Goal: Information Seeking & Learning: Understand process/instructions

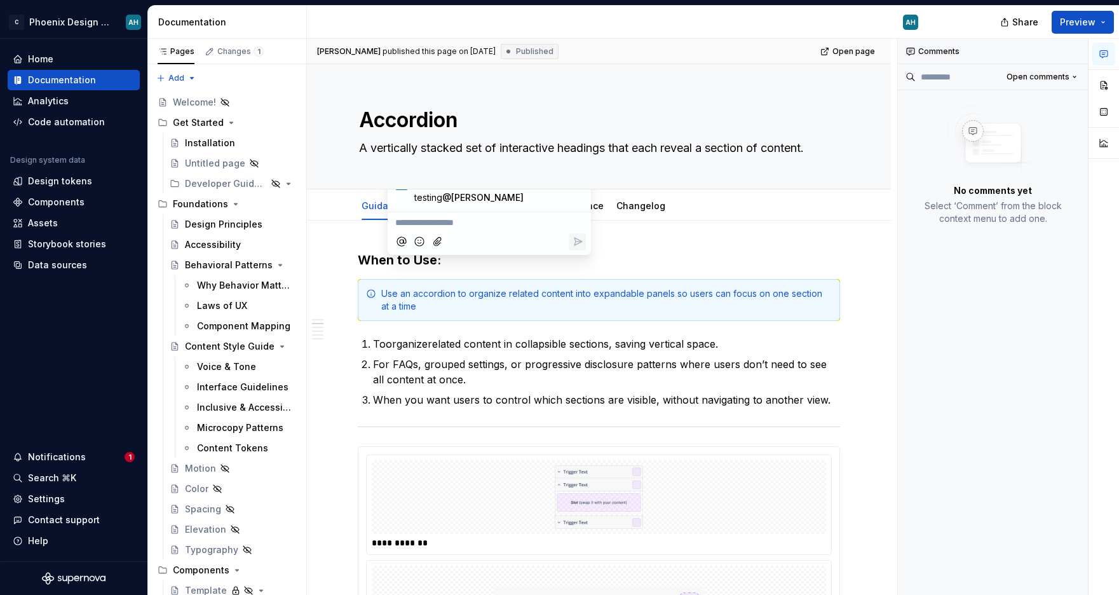
scroll to position [235, 0]
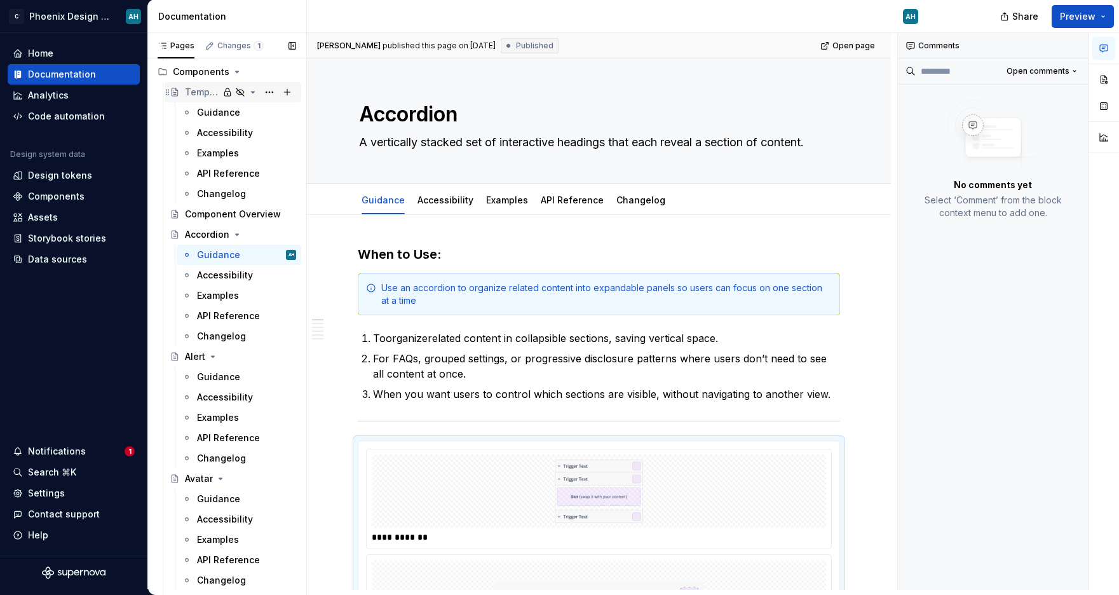
scroll to position [228, 0]
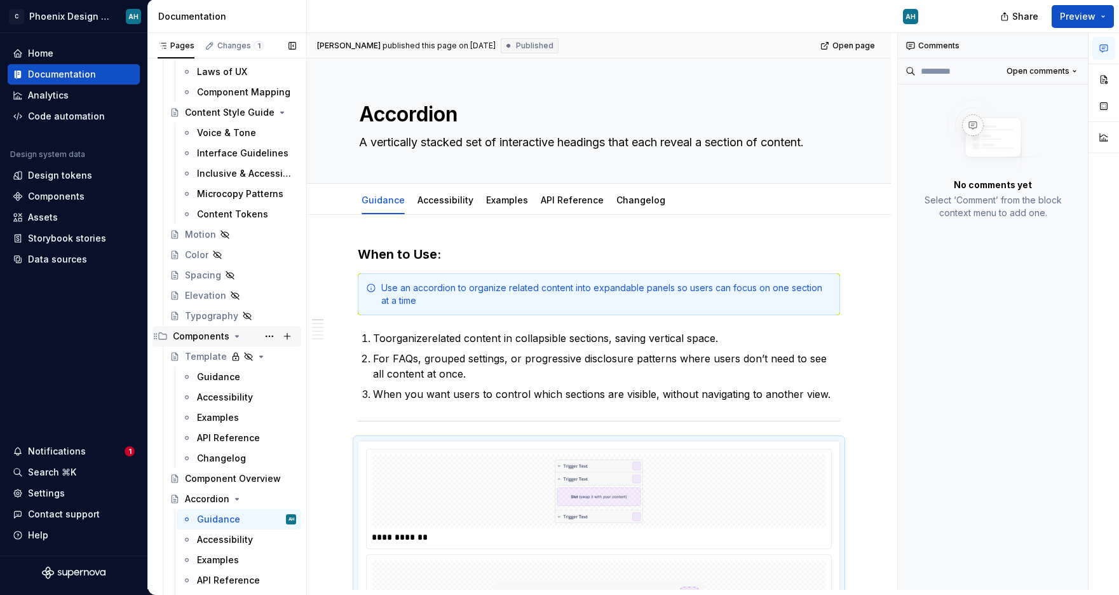
click at [236, 336] on icon "Page tree" at bounding box center [237, 336] width 3 height 1
click at [235, 337] on icon "Page tree" at bounding box center [237, 336] width 10 height 10
click at [236, 500] on icon "Page tree" at bounding box center [237, 499] width 10 height 10
click at [214, 519] on icon "Page tree" at bounding box center [213, 519] width 3 height 1
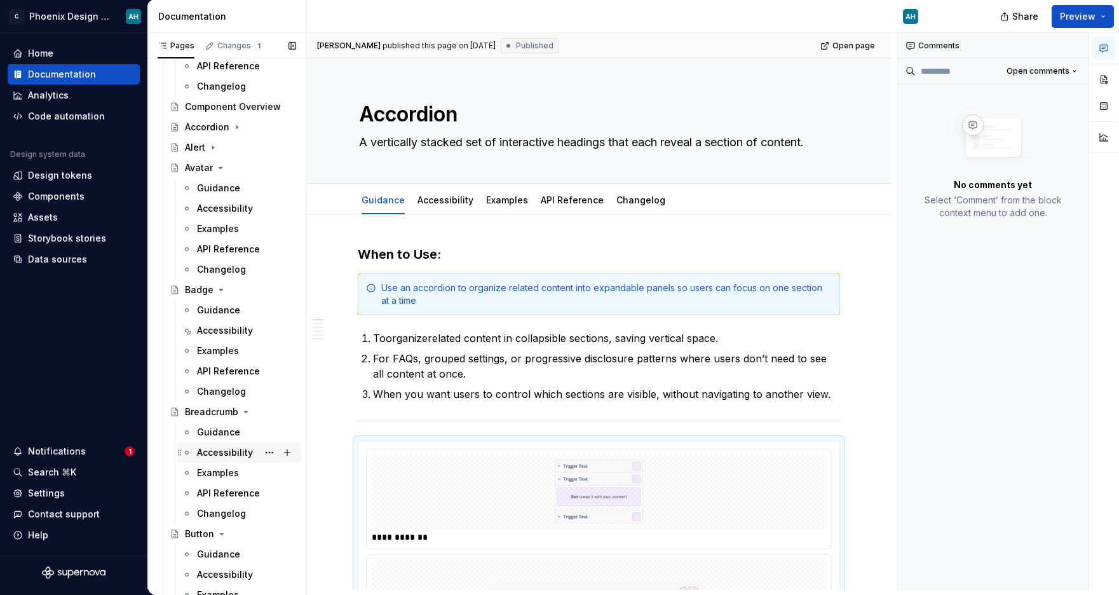
scroll to position [583, 0]
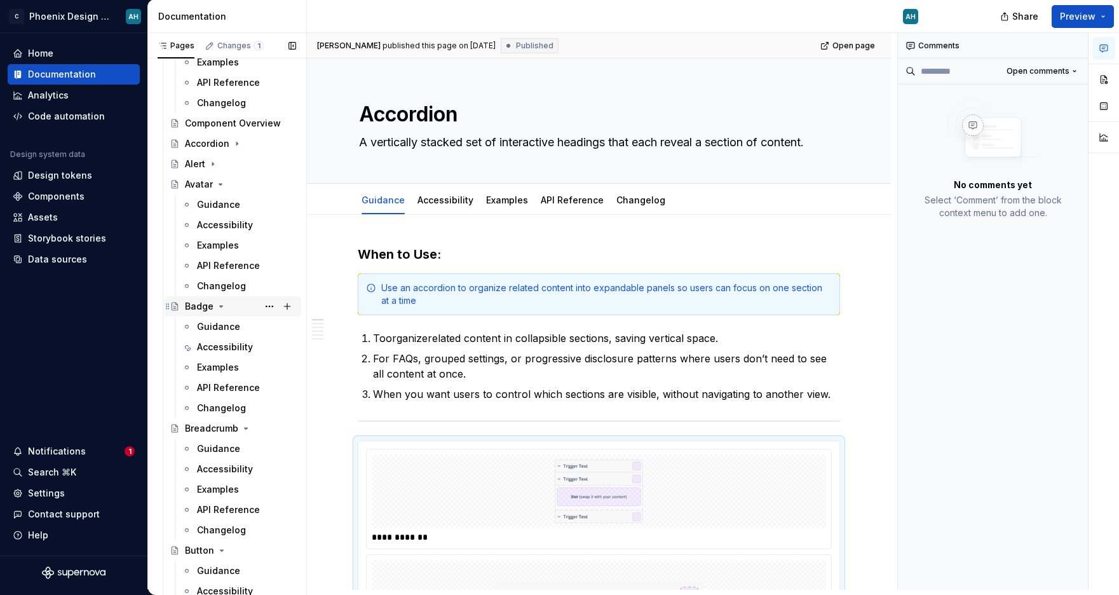
click at [219, 184] on icon "Page tree" at bounding box center [220, 184] width 3 height 1
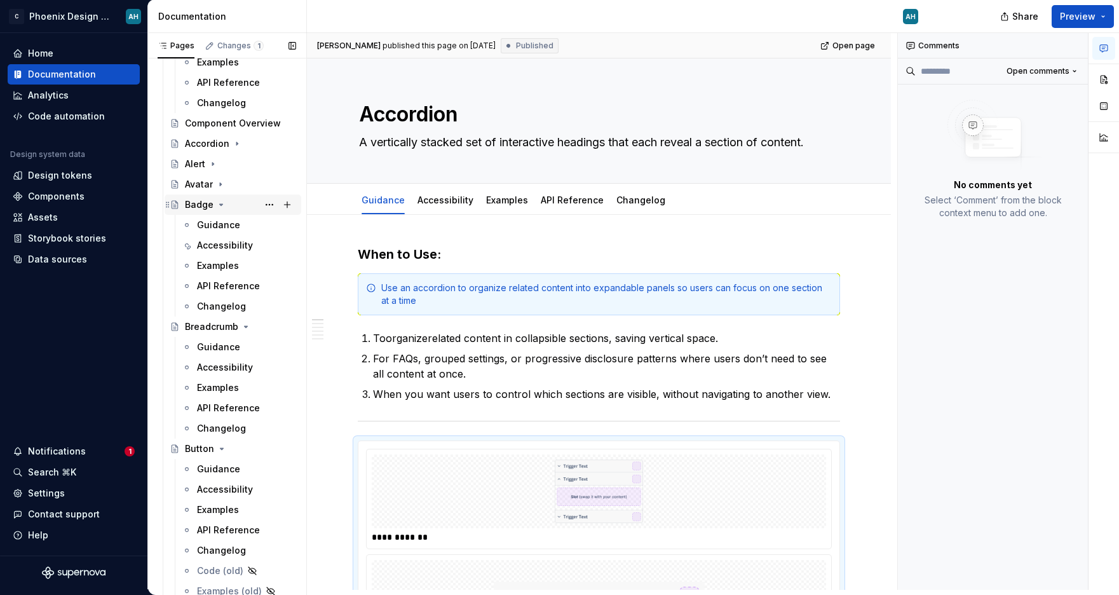
click at [222, 207] on icon "Page tree" at bounding box center [221, 205] width 10 height 10
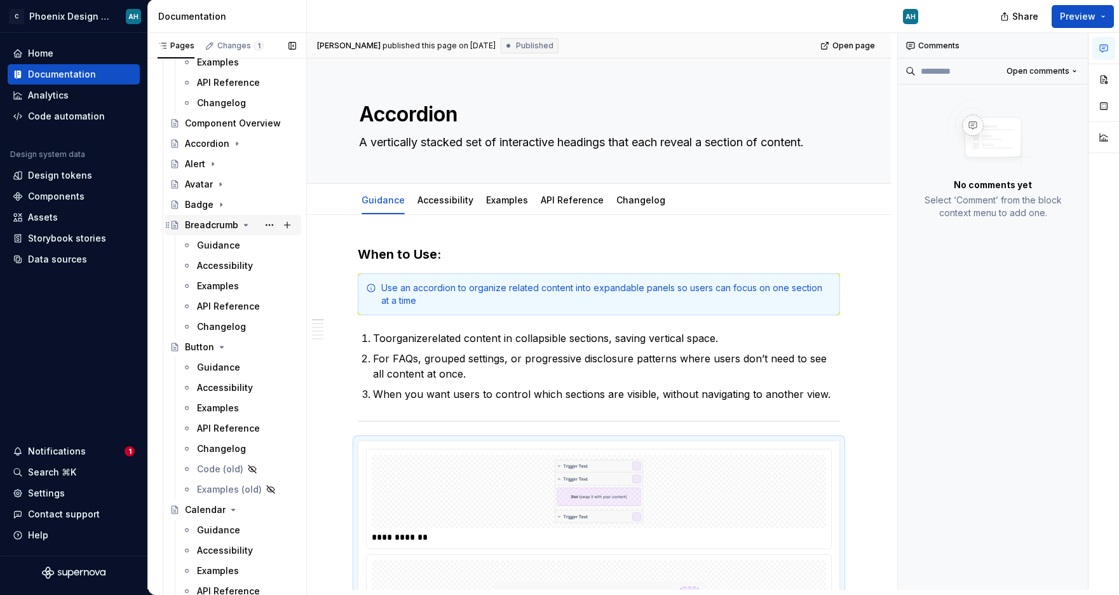
click at [246, 226] on icon "Page tree" at bounding box center [246, 225] width 10 height 10
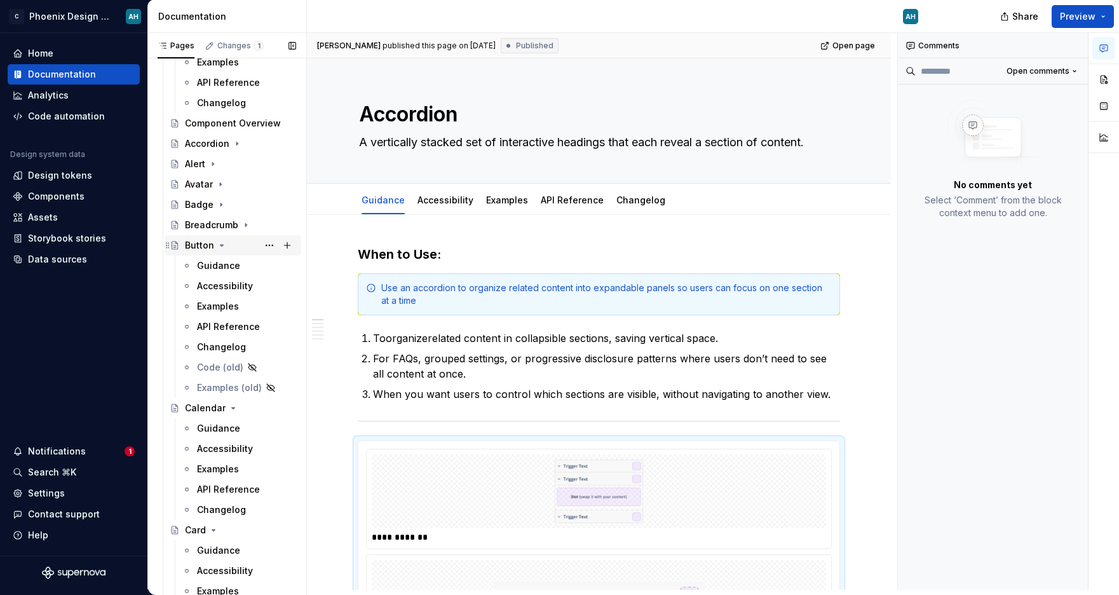
click at [221, 245] on icon "Page tree" at bounding box center [222, 245] width 3 height 1
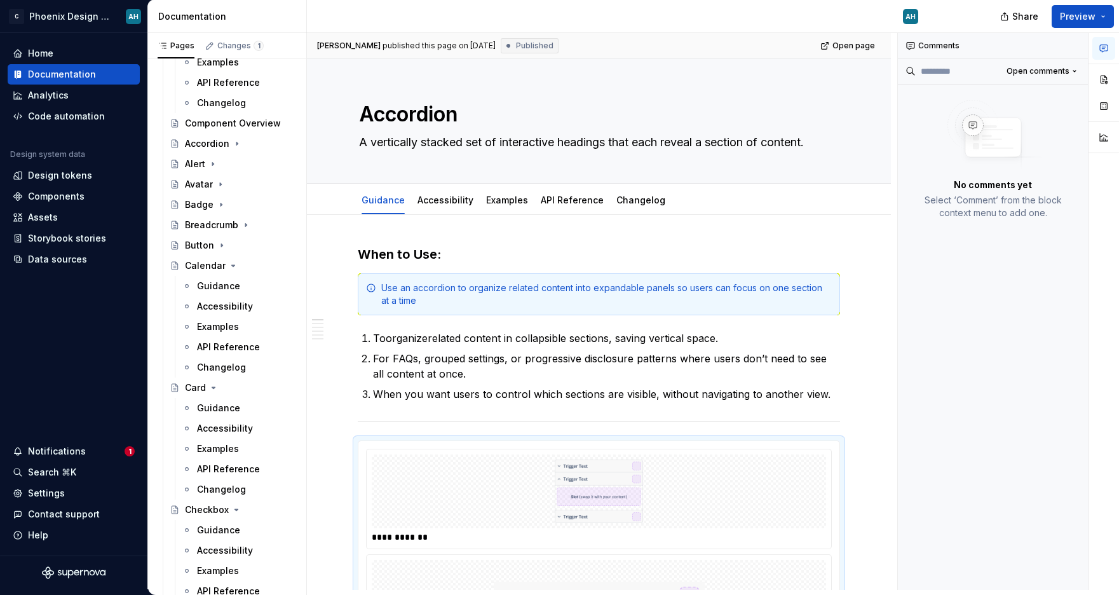
type textarea "*"
